Goal: Task Accomplishment & Management: Use online tool/utility

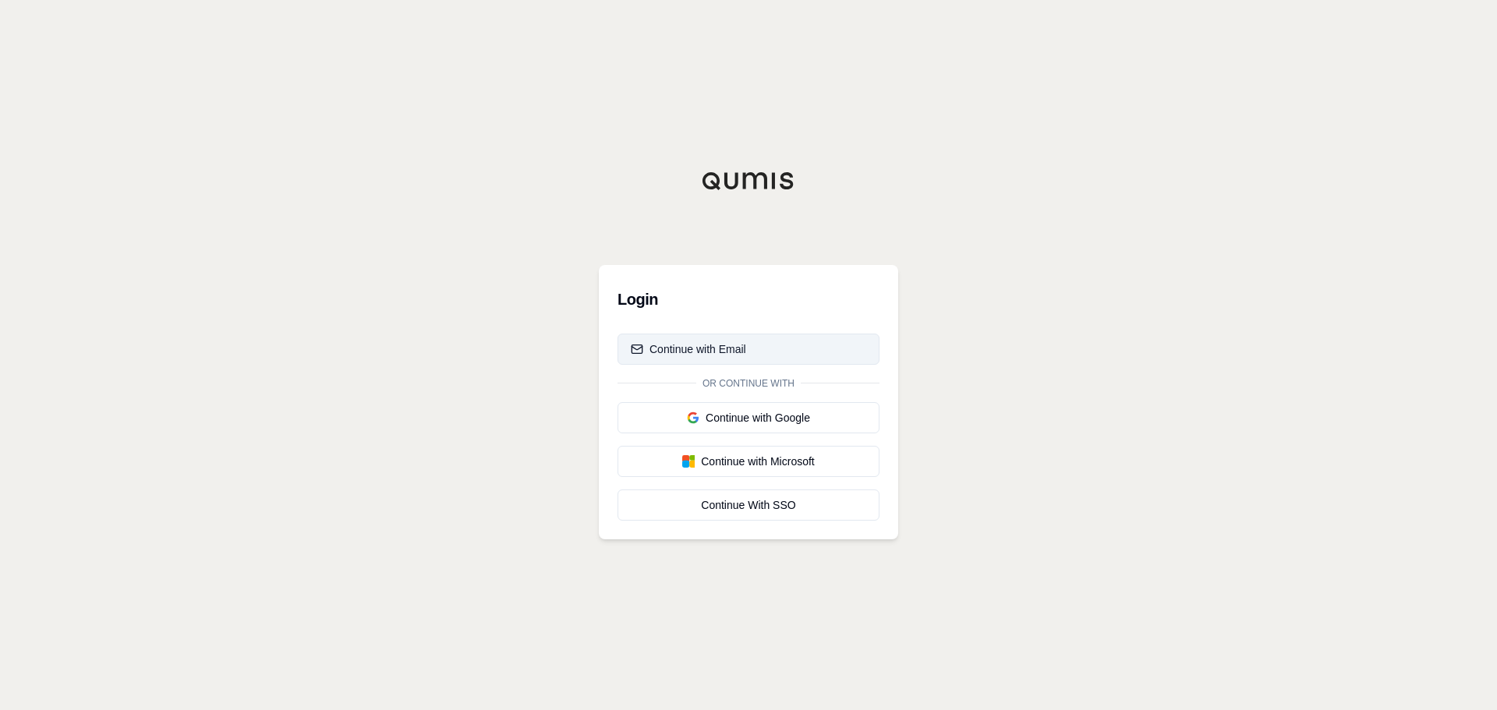
click at [706, 345] on div "Continue with Email" at bounding box center [688, 350] width 115 height 16
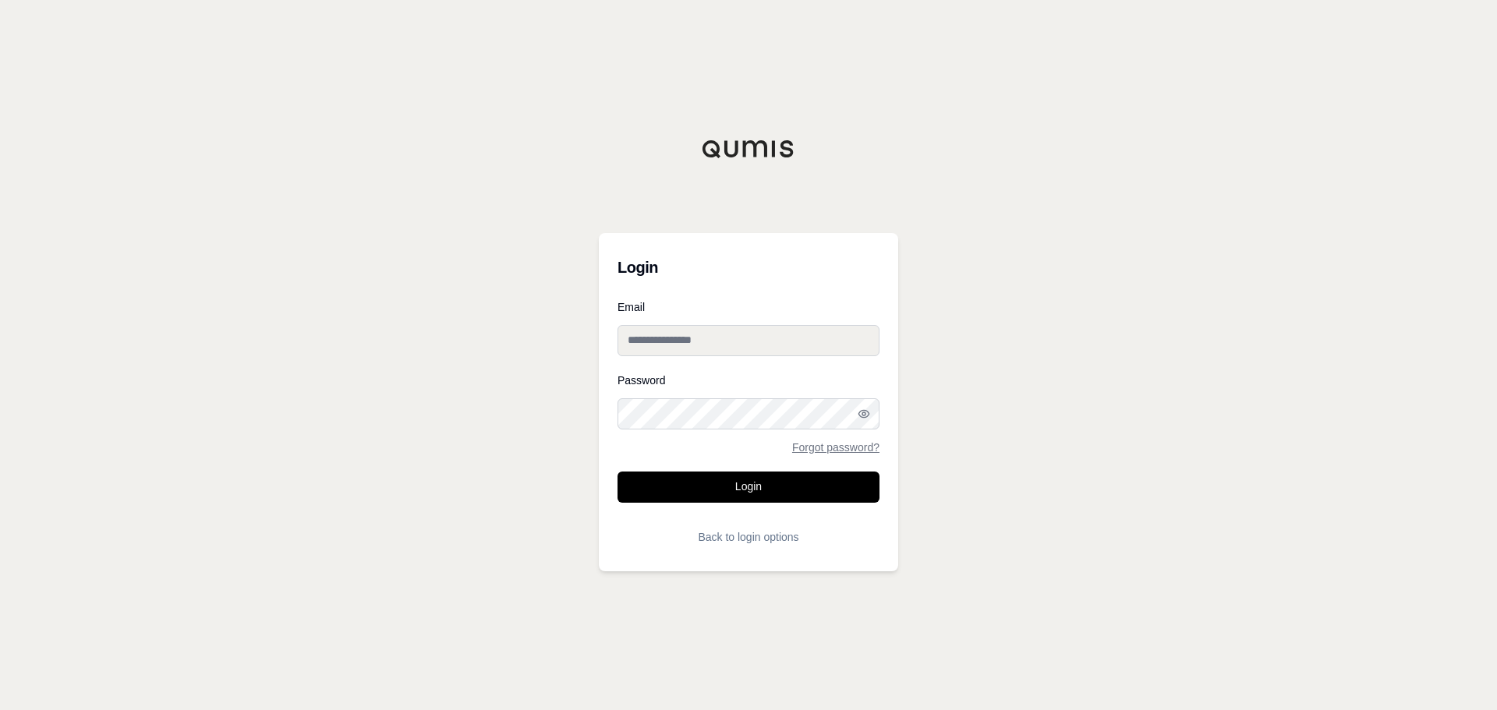
type input "**********"
click at [729, 491] on button "Login" at bounding box center [749, 487] width 262 height 31
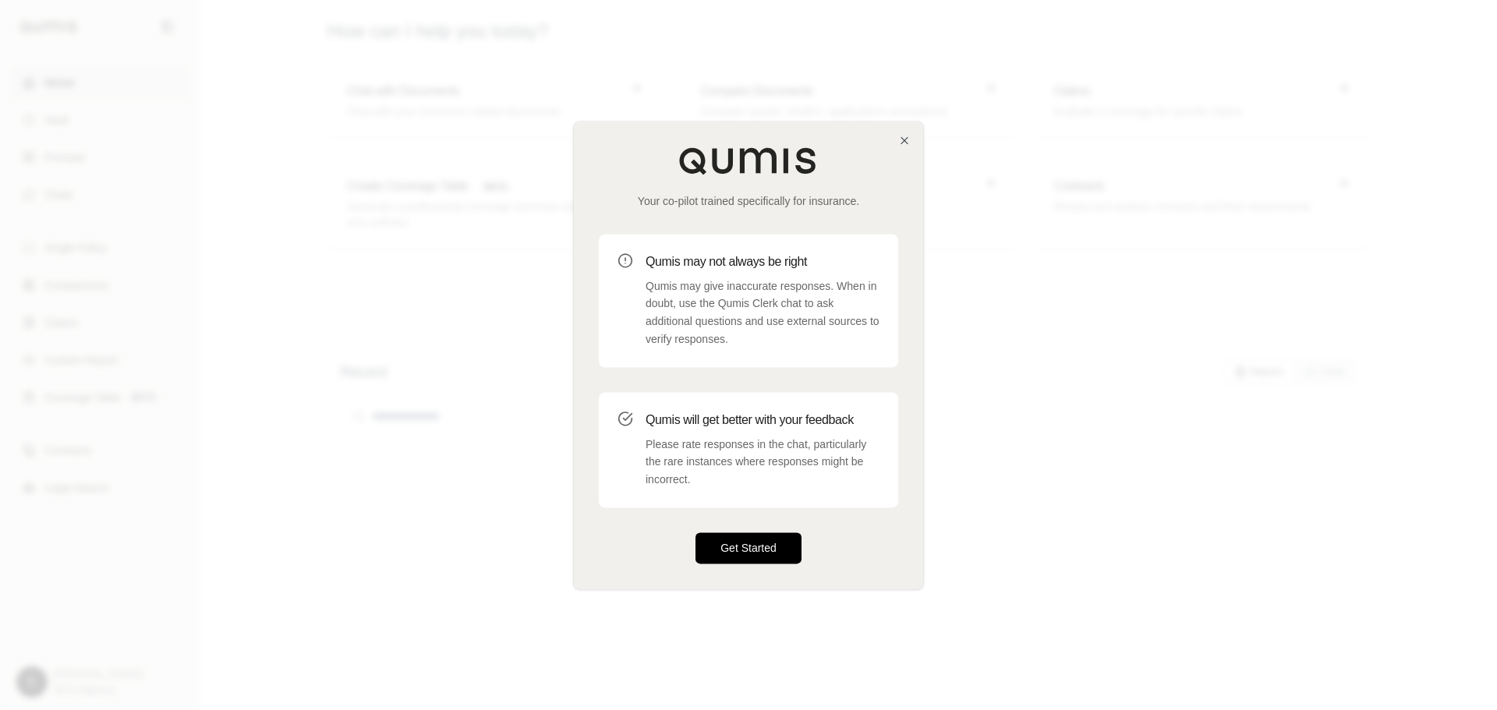
click at [759, 543] on button "Get Started" at bounding box center [749, 548] width 106 height 31
